Goal: Check status: Check status

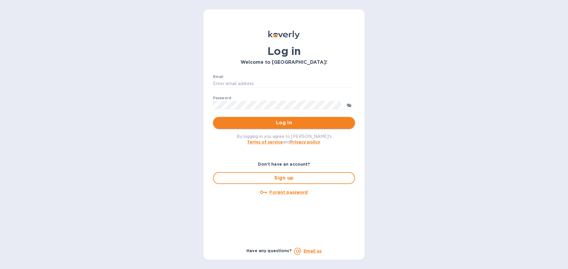
type input "syim@ulogusa.com"
click at [232, 121] on span "Log in" at bounding box center [284, 122] width 132 height 7
click at [232, 121] on div "Log in" at bounding box center [284, 123] width 142 height 12
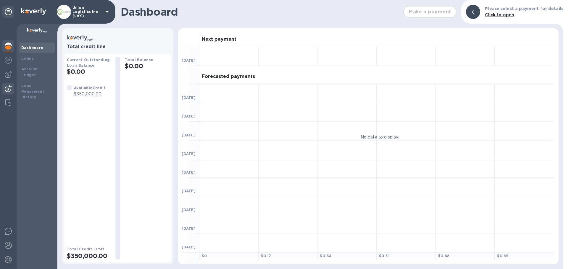
click at [9, 89] on img at bounding box center [8, 88] width 7 height 7
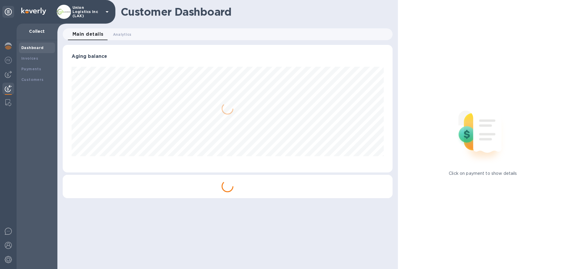
scroll to position [128, 329]
click at [34, 67] on b "Payments" at bounding box center [31, 69] width 20 height 4
